Goal: Find specific page/section: Find specific page/section

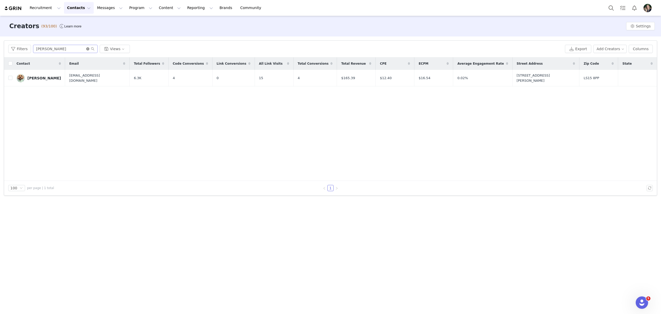
click at [86, 49] on icon "icon: close-circle" at bounding box center [87, 48] width 3 height 3
click at [77, 48] on input "text" at bounding box center [65, 49] width 65 height 8
paste input "benniethecockapoox"
type input "benniethecockapoox"
click at [34, 76] on div "[PERSON_NAME]" at bounding box center [44, 78] width 34 height 4
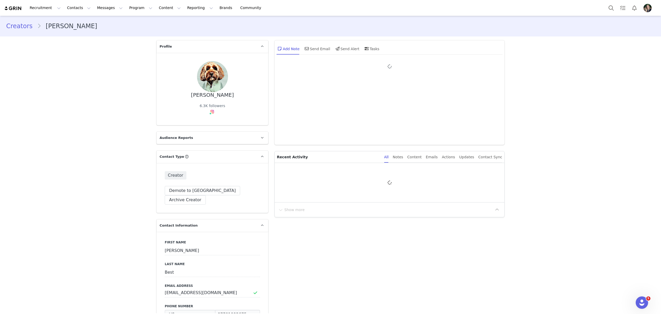
type input "+1 ([GEOGRAPHIC_DATA])"
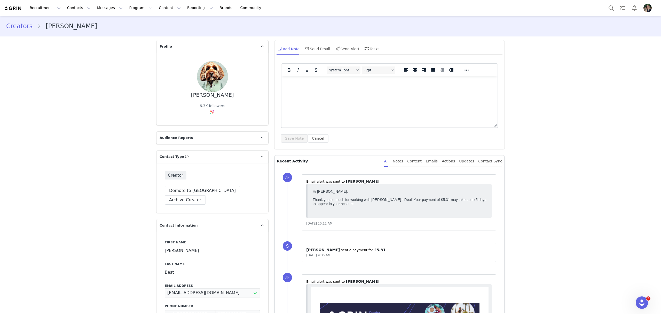
drag, startPoint x: 211, startPoint y: 282, endPoint x: 147, endPoint y: 282, distance: 63.8
click at [68, 10] on button "Contacts Contacts" at bounding box center [79, 8] width 30 height 12
click at [75, 20] on p "Creators" at bounding box center [71, 22] width 16 height 5
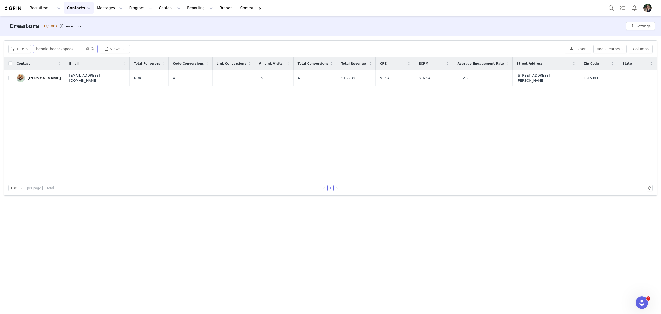
click at [86, 48] on icon "icon: close-circle" at bounding box center [87, 48] width 3 height 3
click at [74, 48] on input "text" at bounding box center [65, 49] width 65 height 8
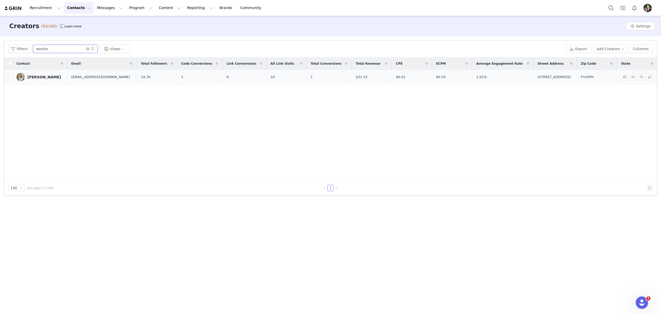
type input "westie."
click at [47, 78] on div "[PERSON_NAME]" at bounding box center [44, 77] width 34 height 4
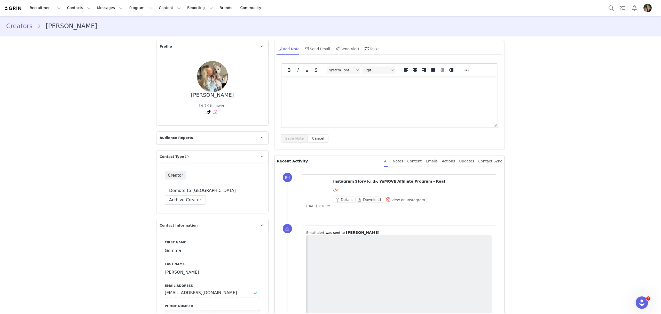
type input "+1 ([GEOGRAPHIC_DATA])"
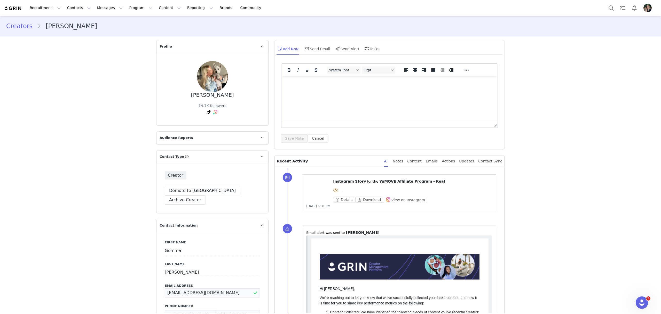
drag, startPoint x: 222, startPoint y: 283, endPoint x: 143, endPoint y: 283, distance: 78.8
click at [76, 8] on button "Contacts Contacts" at bounding box center [79, 8] width 30 height 12
click at [89, 21] on div "Creators" at bounding box center [79, 22] width 35 height 5
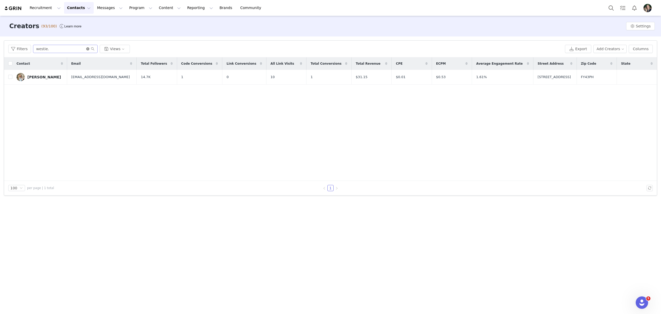
drag, startPoint x: 85, startPoint y: 50, endPoint x: 80, endPoint y: 46, distance: 6.5
click at [86, 50] on icon "icon: close-circle" at bounding box center [87, 48] width 3 height 3
click at [80, 46] on input "text" at bounding box center [65, 49] width 65 height 8
type input "[PERSON_NAME]"
click at [41, 78] on div "[PERSON_NAME]" at bounding box center [44, 77] width 34 height 4
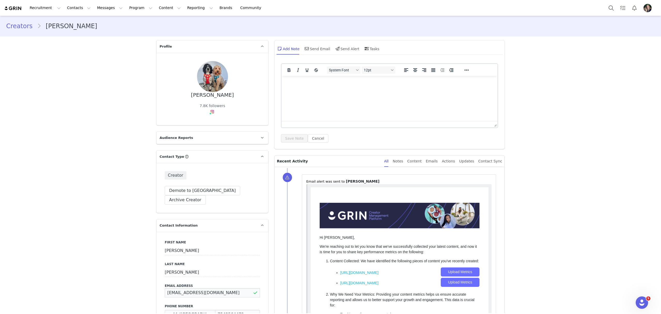
drag, startPoint x: 212, startPoint y: 282, endPoint x: 129, endPoint y: 284, distance: 82.7
click at [79, 9] on button "Contacts Contacts" at bounding box center [79, 8] width 30 height 12
click at [88, 24] on div "Creators" at bounding box center [79, 22] width 35 height 5
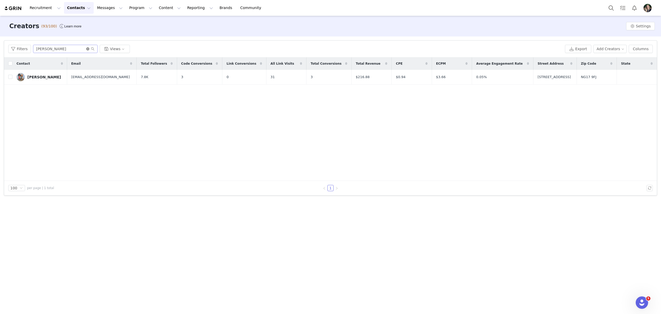
click at [86, 49] on icon "icon: close-circle" at bounding box center [87, 48] width 3 height 3
click at [66, 46] on input "text" at bounding box center [65, 49] width 65 height 8
type input "[PERSON_NAME]"
click at [37, 78] on div "[PERSON_NAME]" at bounding box center [44, 77] width 34 height 4
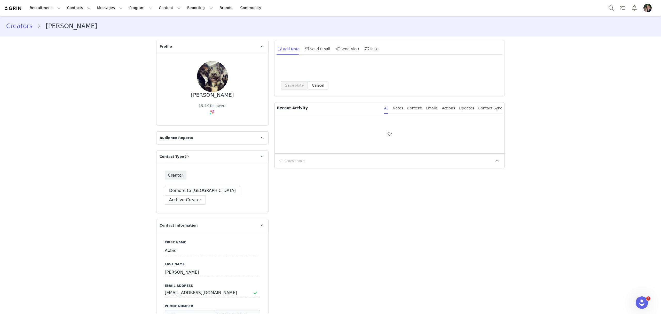
type input "+1 ([GEOGRAPHIC_DATA])"
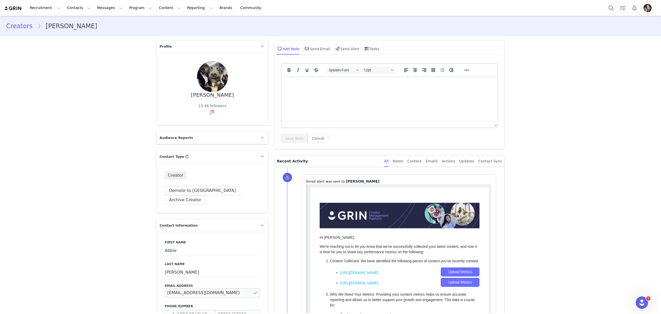
drag, startPoint x: 220, startPoint y: 280, endPoint x: 142, endPoint y: 282, distance: 78.1
click at [74, 5] on button "Contacts Contacts" at bounding box center [79, 8] width 30 height 12
click at [80, 23] on div "Creators" at bounding box center [79, 22] width 35 height 5
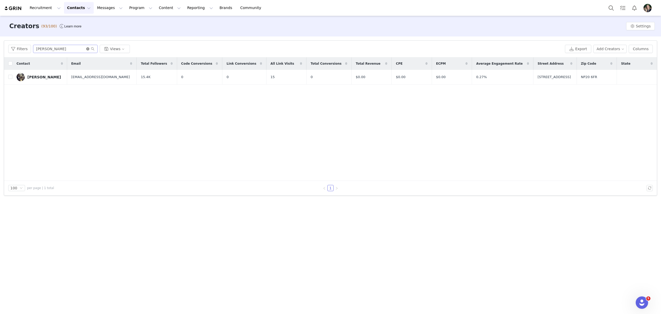
click at [86, 49] on icon "icon: close-circle" at bounding box center [87, 48] width 3 height 3
click at [78, 48] on input "text" at bounding box center [65, 49] width 65 height 8
type input "5_shades"
click at [42, 75] on link "[PERSON_NAME]" at bounding box center [40, 77] width 47 height 8
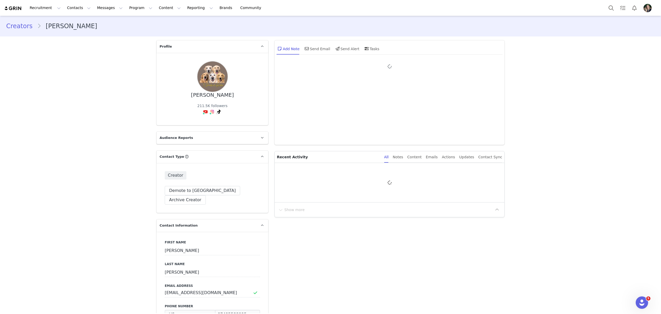
type input "+1 ([GEOGRAPHIC_DATA])"
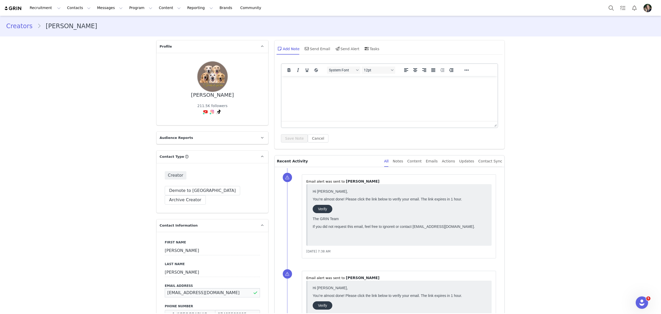
drag, startPoint x: 173, startPoint y: 285, endPoint x: 157, endPoint y: 286, distance: 15.8
drag, startPoint x: 224, startPoint y: 282, endPoint x: 130, endPoint y: 283, distance: 93.8
click at [71, 8] on button "Contacts Contacts" at bounding box center [79, 8] width 30 height 12
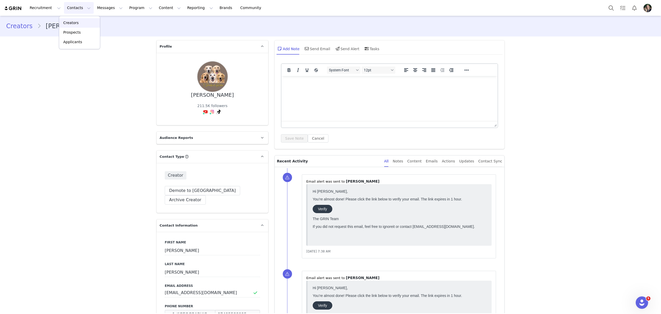
click at [94, 21] on div "Creators" at bounding box center [79, 22] width 35 height 5
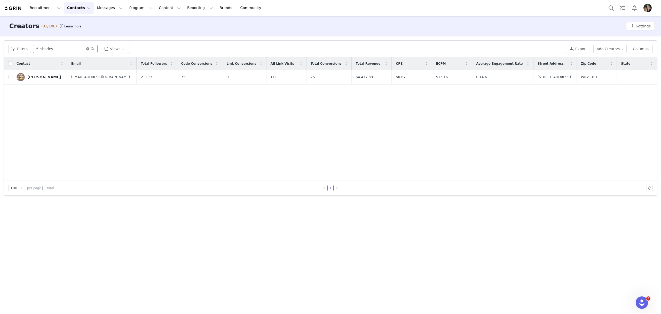
click at [86, 49] on icon "icon: close-circle" at bounding box center [87, 48] width 3 height 3
click at [75, 49] on input "text" at bounding box center [65, 49] width 65 height 8
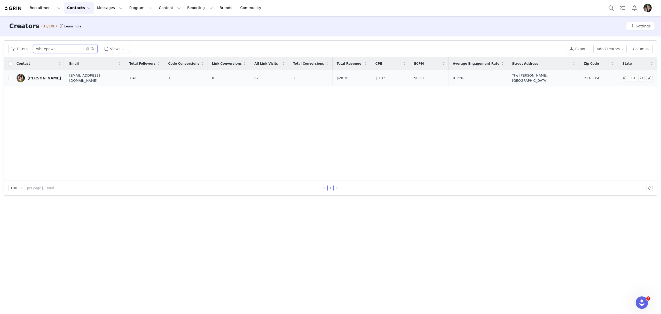
type input "whitepaws"
click at [40, 76] on div "[PERSON_NAME]" at bounding box center [44, 78] width 34 height 4
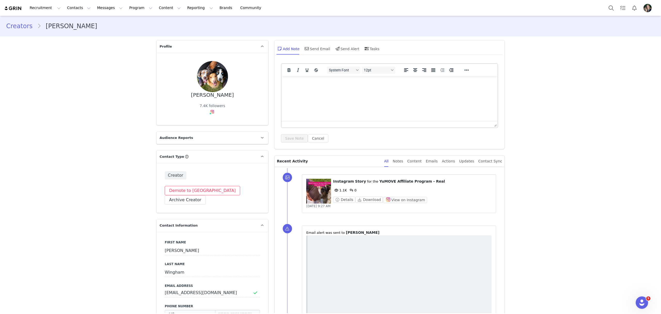
type input "+1 ([GEOGRAPHIC_DATA])"
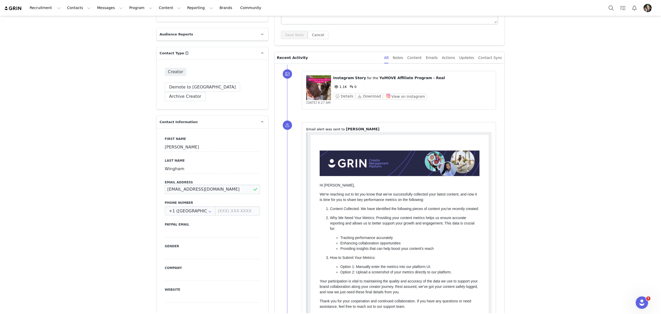
drag, startPoint x: 242, startPoint y: 180, endPoint x: 140, endPoint y: 189, distance: 103.2
